Goal: Task Accomplishment & Management: Manage account settings

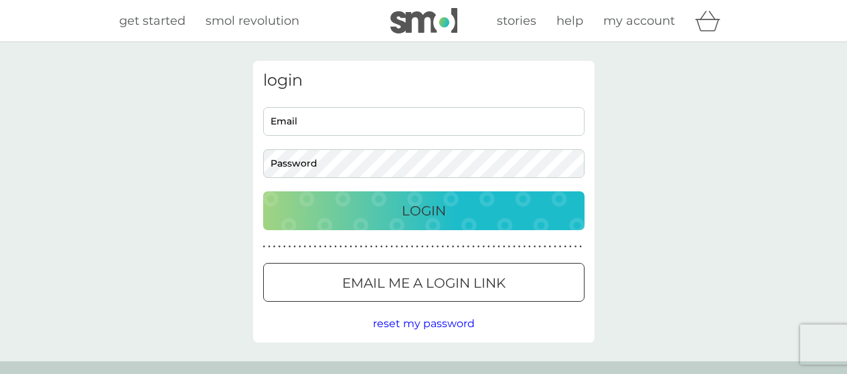
click at [436, 139] on div "Email Password" at bounding box center [423, 142] width 331 height 71
click at [438, 130] on input "Email" at bounding box center [423, 121] width 321 height 29
type input "[EMAIL_ADDRESS][DOMAIN_NAME]"
click at [430, 277] on div at bounding box center [424, 284] width 48 height 14
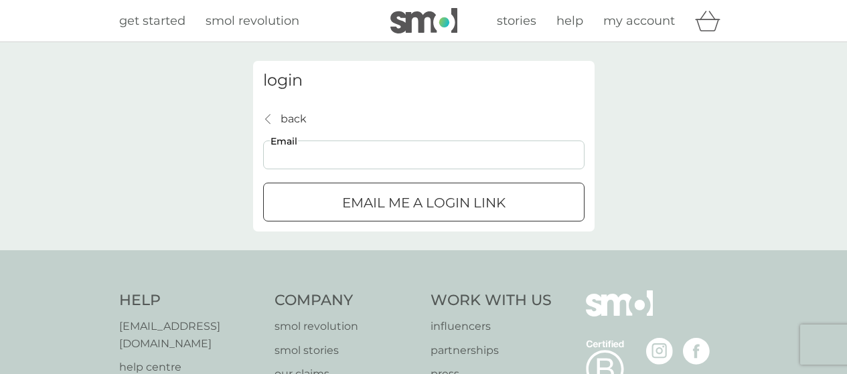
click at [348, 158] on input "Email" at bounding box center [423, 155] width 321 height 29
type input "[EMAIL_ADDRESS][DOMAIN_NAME]"
click at [394, 199] on p "Email me a login link" at bounding box center [423, 202] width 163 height 21
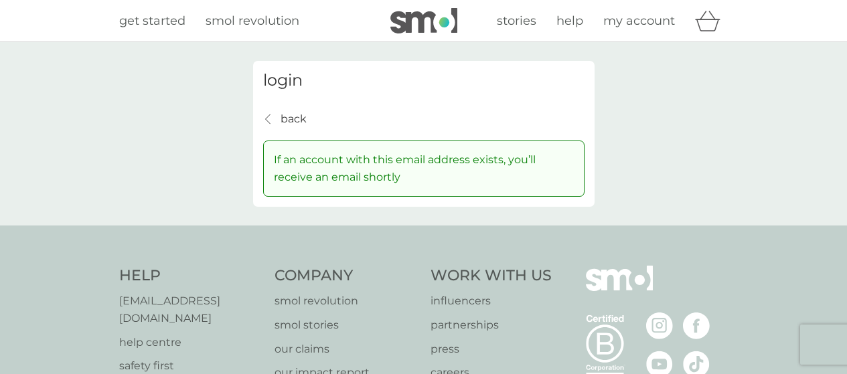
click at [416, 21] on img at bounding box center [423, 20] width 67 height 25
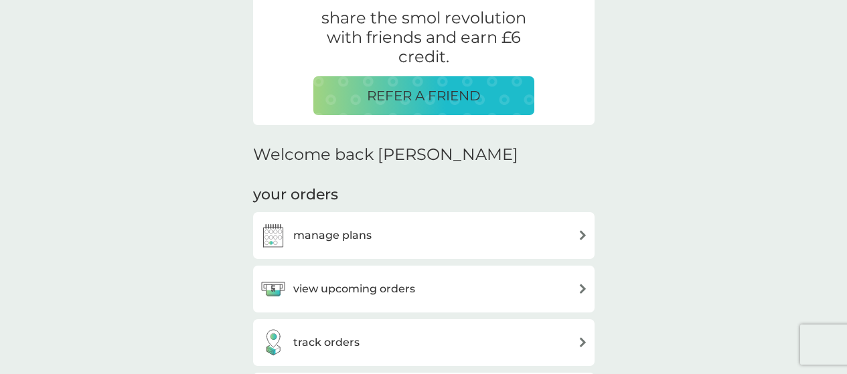
scroll to position [402, 0]
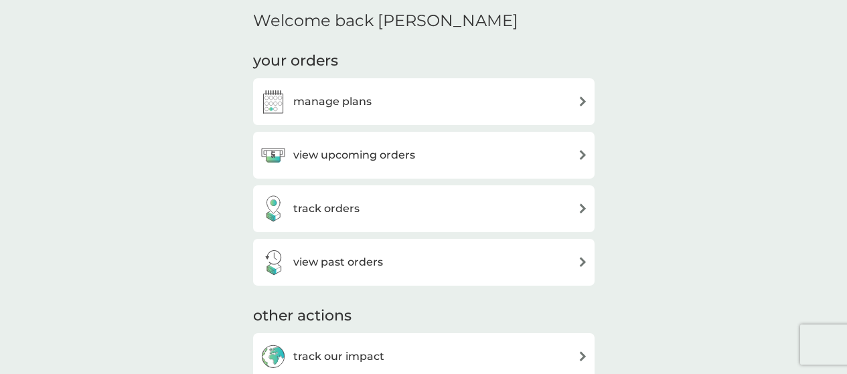
click at [369, 104] on h3 "manage plans" at bounding box center [332, 101] width 78 height 17
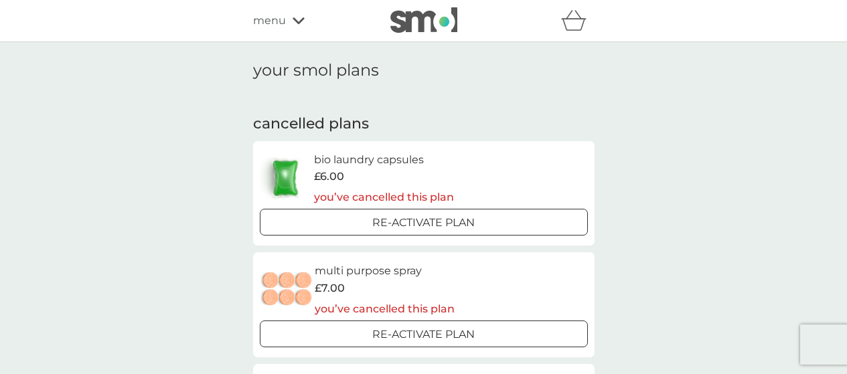
click at [437, 19] on img at bounding box center [423, 19] width 67 height 25
